Goal: Find specific page/section: Find specific page/section

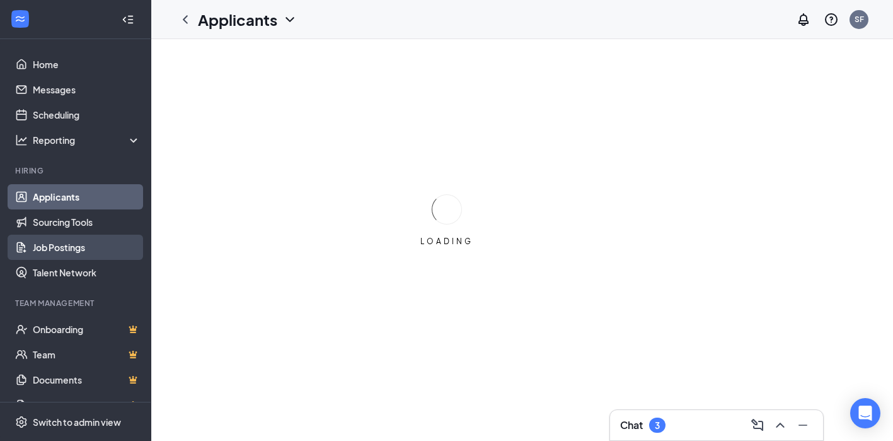
click at [91, 249] on link "Job Postings" at bounding box center [87, 246] width 108 height 25
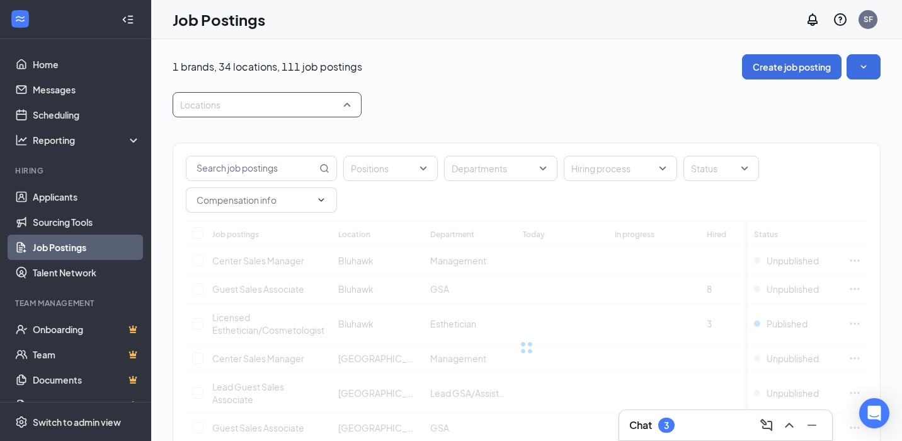
click at [258, 107] on div at bounding box center [261, 105] width 170 height 20
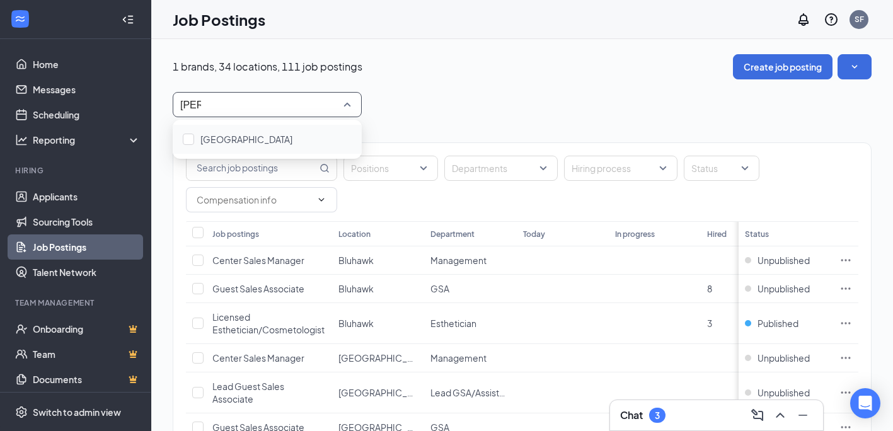
type input "west"
click at [266, 137] on div "Westminster" at bounding box center [267, 139] width 169 height 14
